Goal: Communication & Community: Answer question/provide support

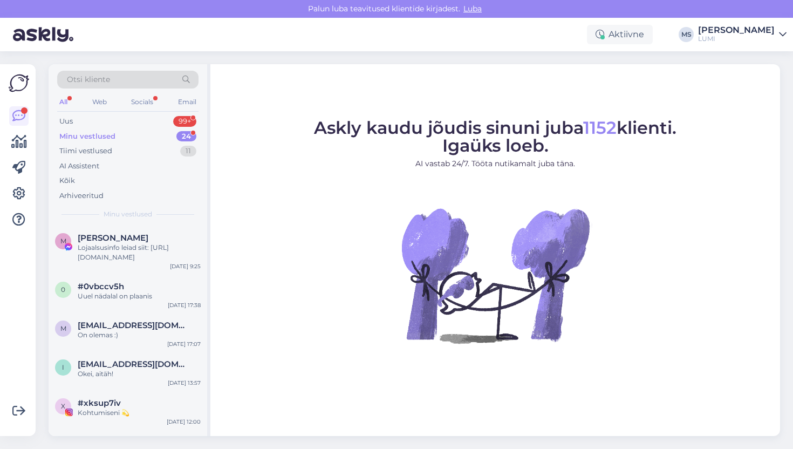
click at [97, 138] on div "Minu vestlused" at bounding box center [87, 136] width 56 height 11
click at [101, 117] on div "Uus 99+" at bounding box center [127, 121] width 141 height 15
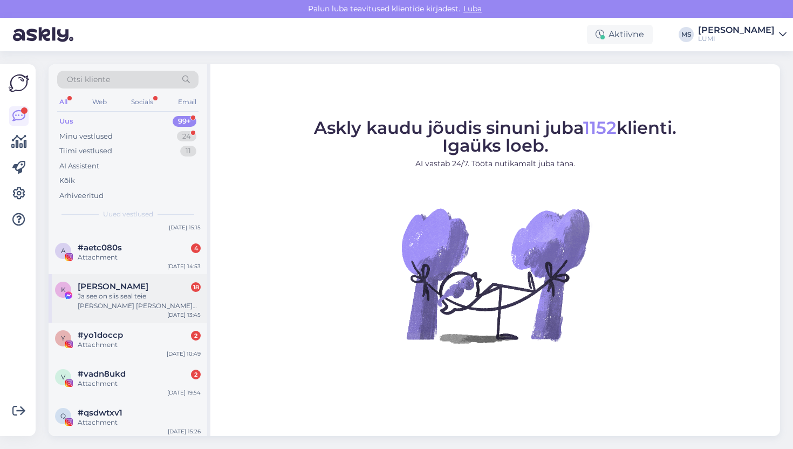
scroll to position [13, 0]
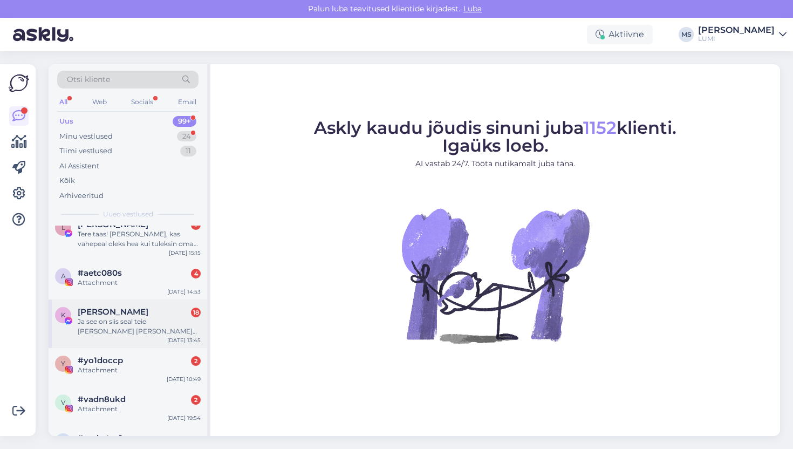
click at [141, 335] on div "Ja see on siis seal teie [PERSON_NAME] [PERSON_NAME] kohe, eks?" at bounding box center [139, 326] width 123 height 19
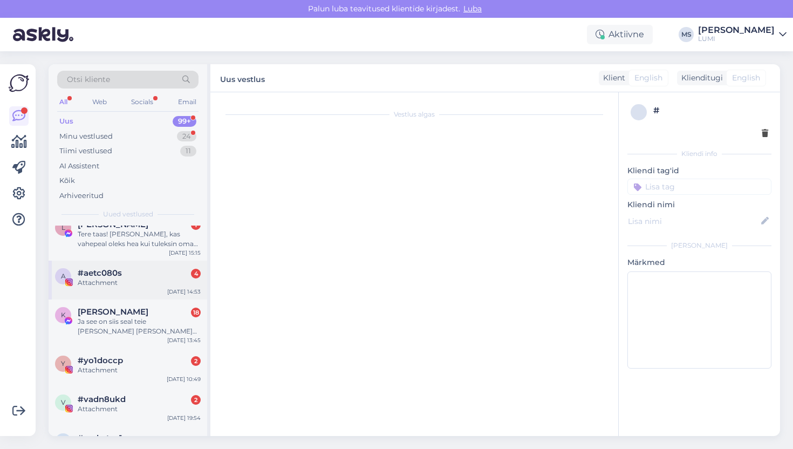
scroll to position [0, 0]
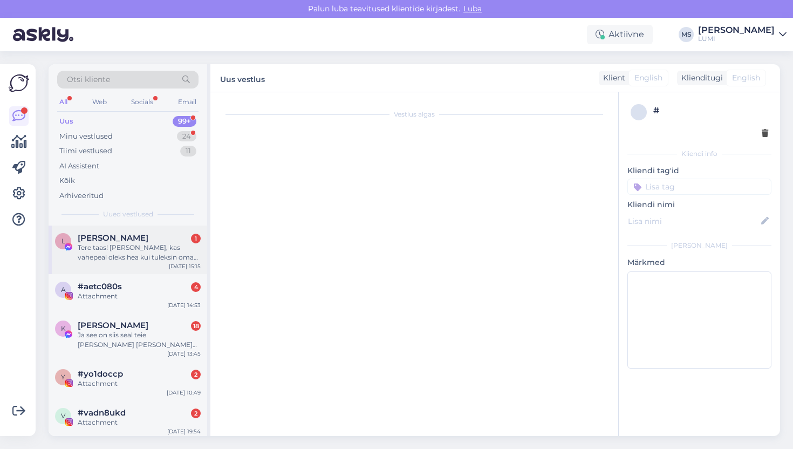
click at [163, 247] on div "Tere taas! [PERSON_NAME], kas vahepeal oleks hea kui tuleksin oma nahka jälle n…" at bounding box center [139, 252] width 123 height 19
click at [133, 244] on div "Tere taas! [PERSON_NAME], kas vahepeal oleks hea kui tuleksin oma nahka jälle n…" at bounding box center [139, 252] width 123 height 19
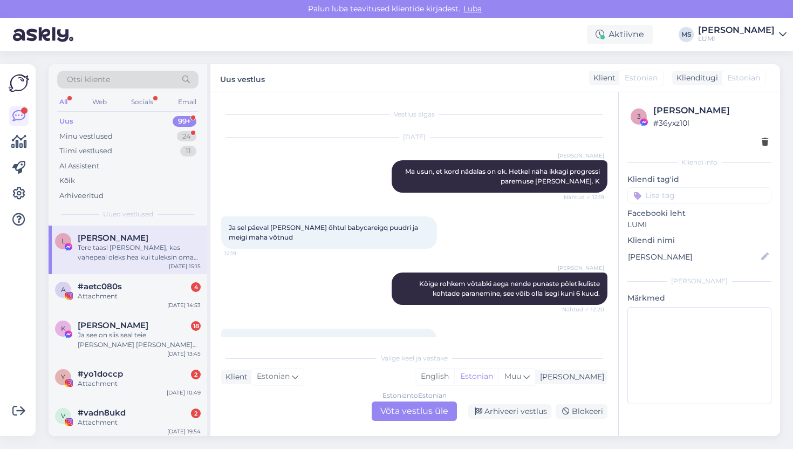
scroll to position [6111, 0]
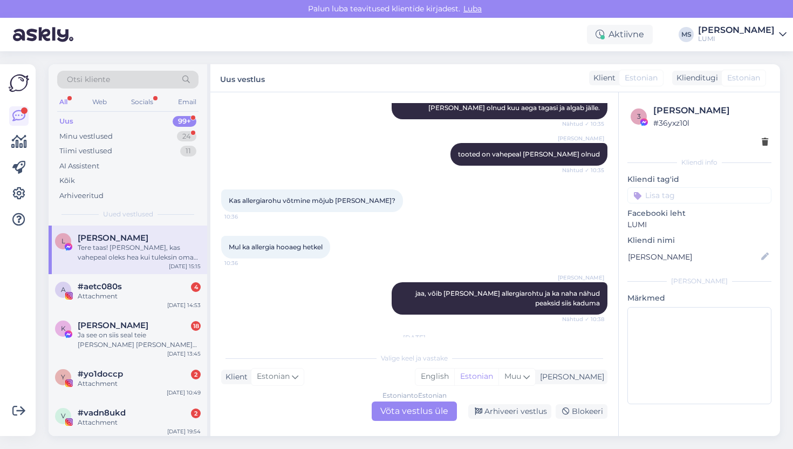
click at [391, 416] on div "Estonian to Estonian Võta vestlus üle" at bounding box center [414, 411] width 85 height 19
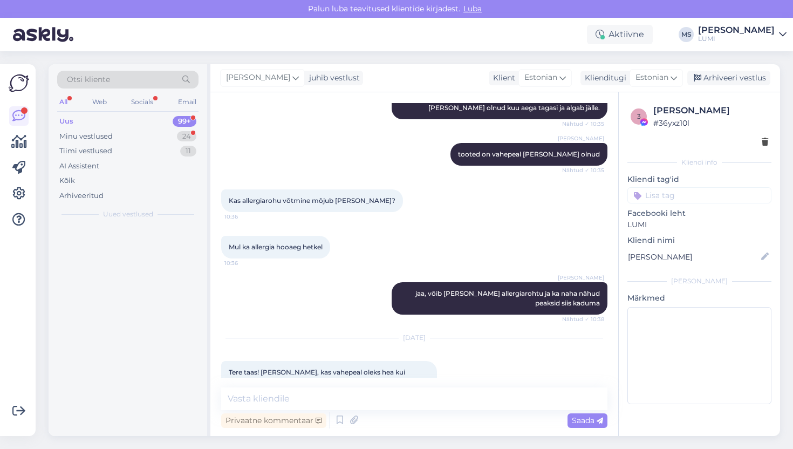
scroll to position [6071, 0]
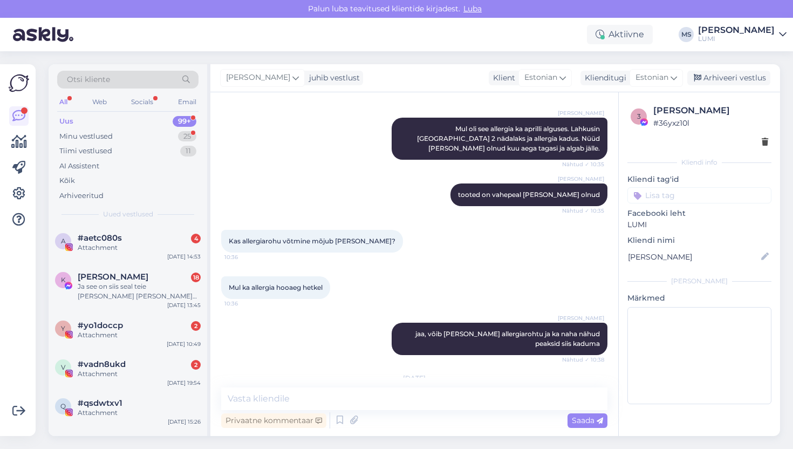
click at [372, 387] on div "Vestlus algas [DATE] [PERSON_NAME] usun, et kord nädalas on ok. Hetkel näha ikk…" at bounding box center [415, 264] width 408 height 344
click at [372, 385] on div "Vestlus algas [DATE] [PERSON_NAME] usun, et kord nädalas on ok. Hetkel näha ikk…" at bounding box center [415, 264] width 408 height 344
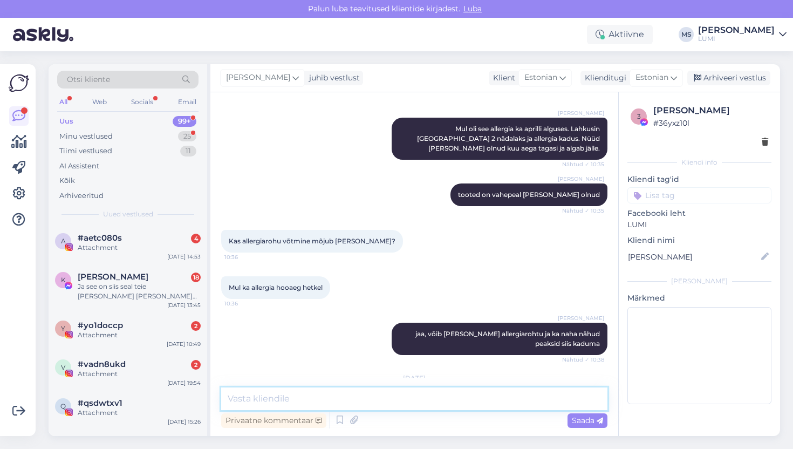
click at [365, 394] on textarea at bounding box center [414, 399] width 386 height 23
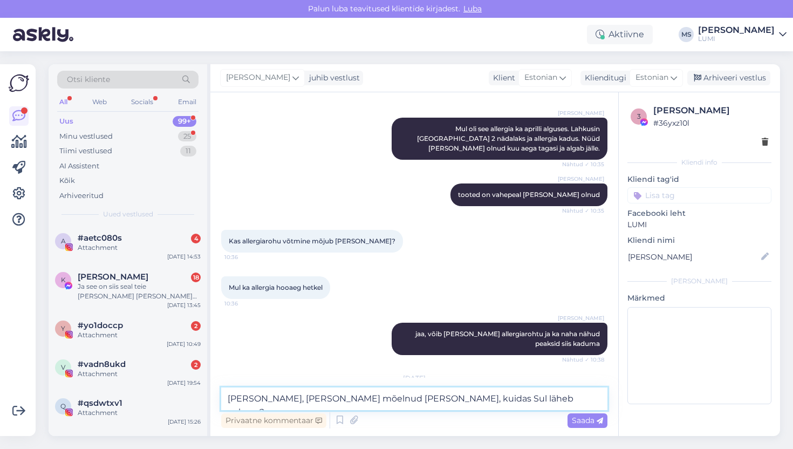
type textarea "[PERSON_NAME], [PERSON_NAME] mõelnud [PERSON_NAME], kuidas Sul läheb nahaga?"
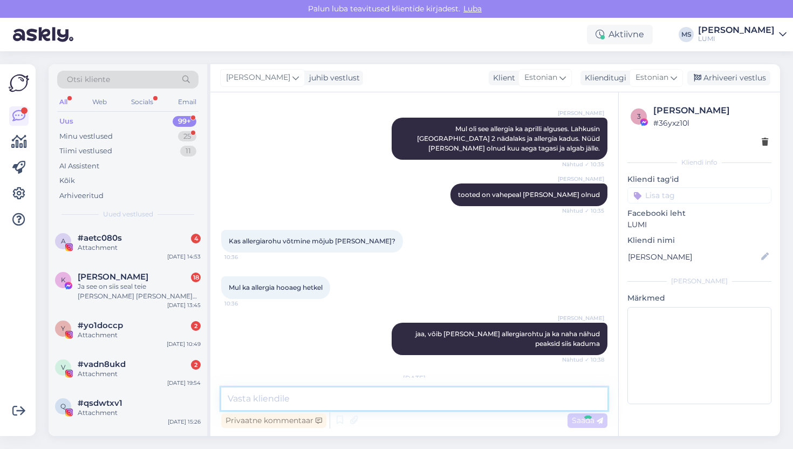
scroll to position [6117, 0]
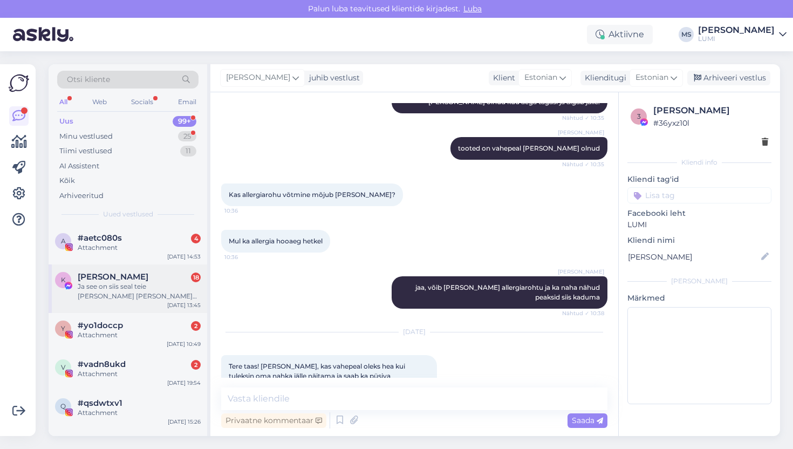
click at [113, 291] on div "Ja see on siis seal teie [PERSON_NAME] [PERSON_NAME] kohe, eks?" at bounding box center [139, 291] width 123 height 19
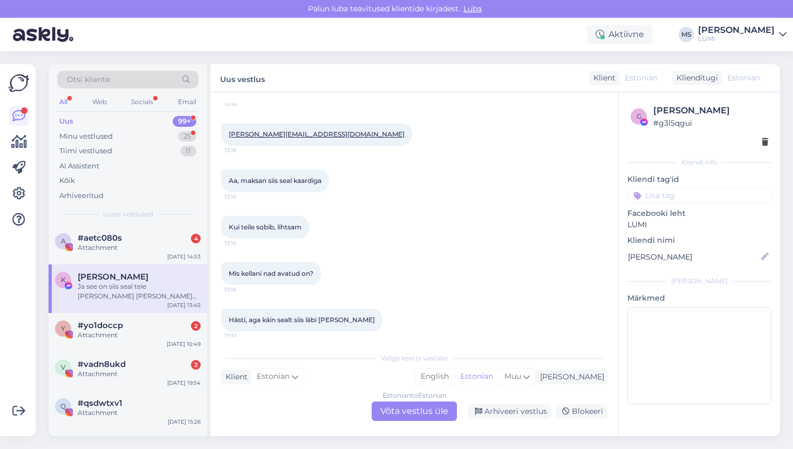
scroll to position [2739, 0]
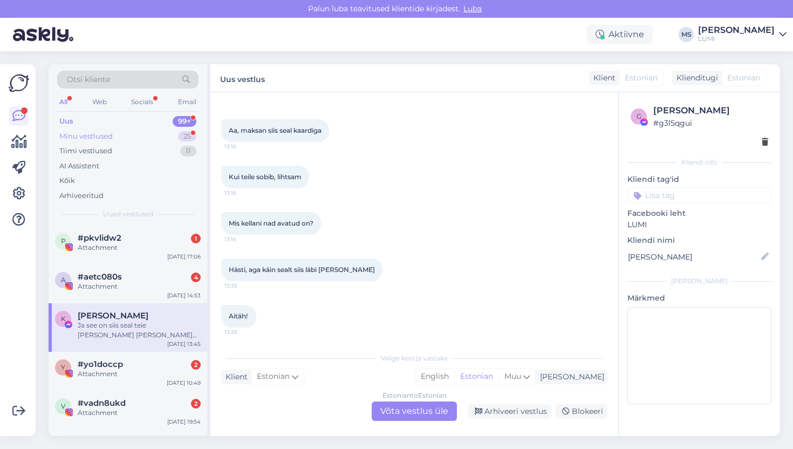
click at [95, 136] on div "Minu vestlused" at bounding box center [85, 136] width 53 height 11
